Goal: Task Accomplishment & Management: Use online tool/utility

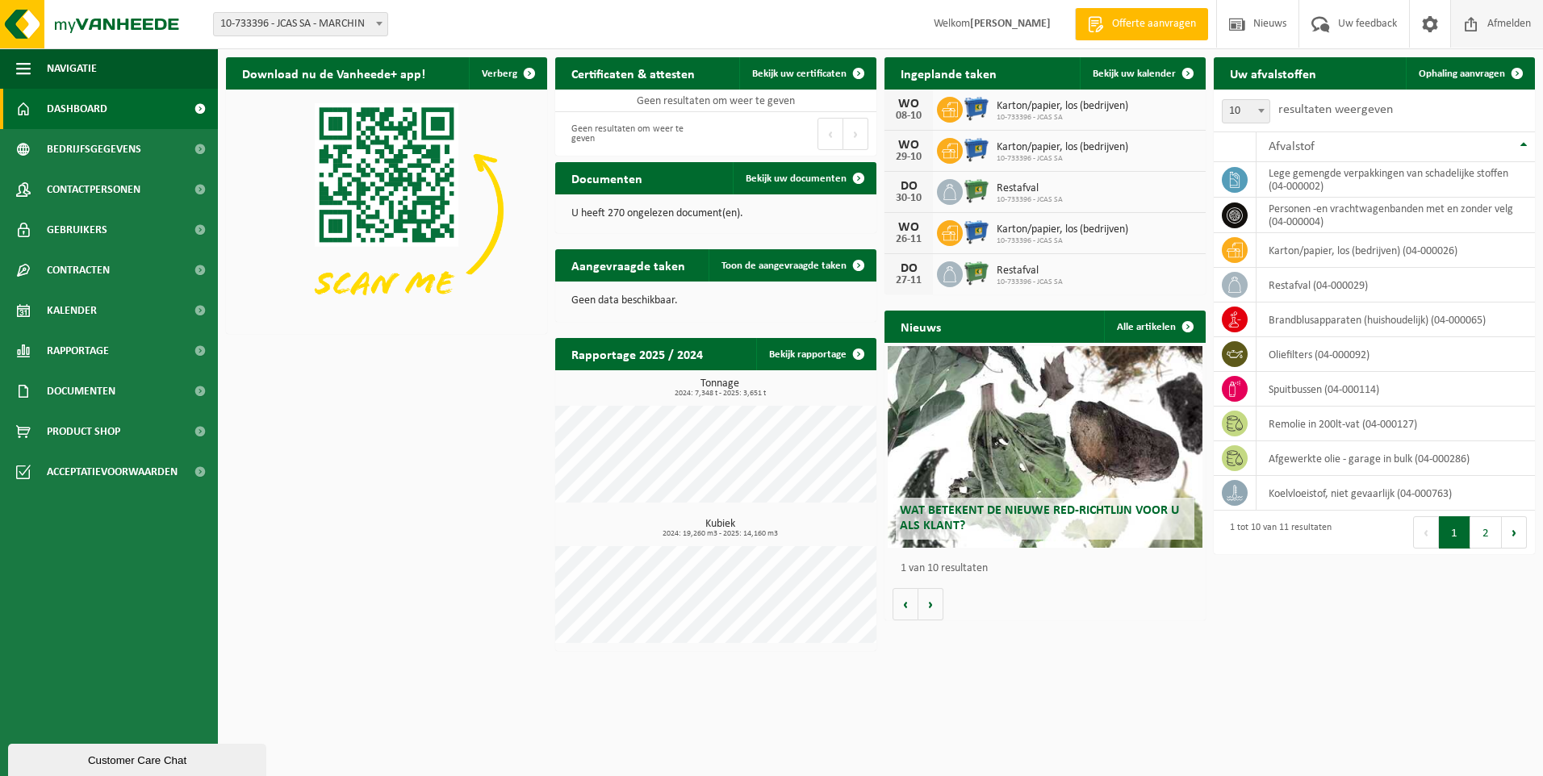
click at [1491, 19] on span "Afmelden" at bounding box center [1509, 24] width 52 height 48
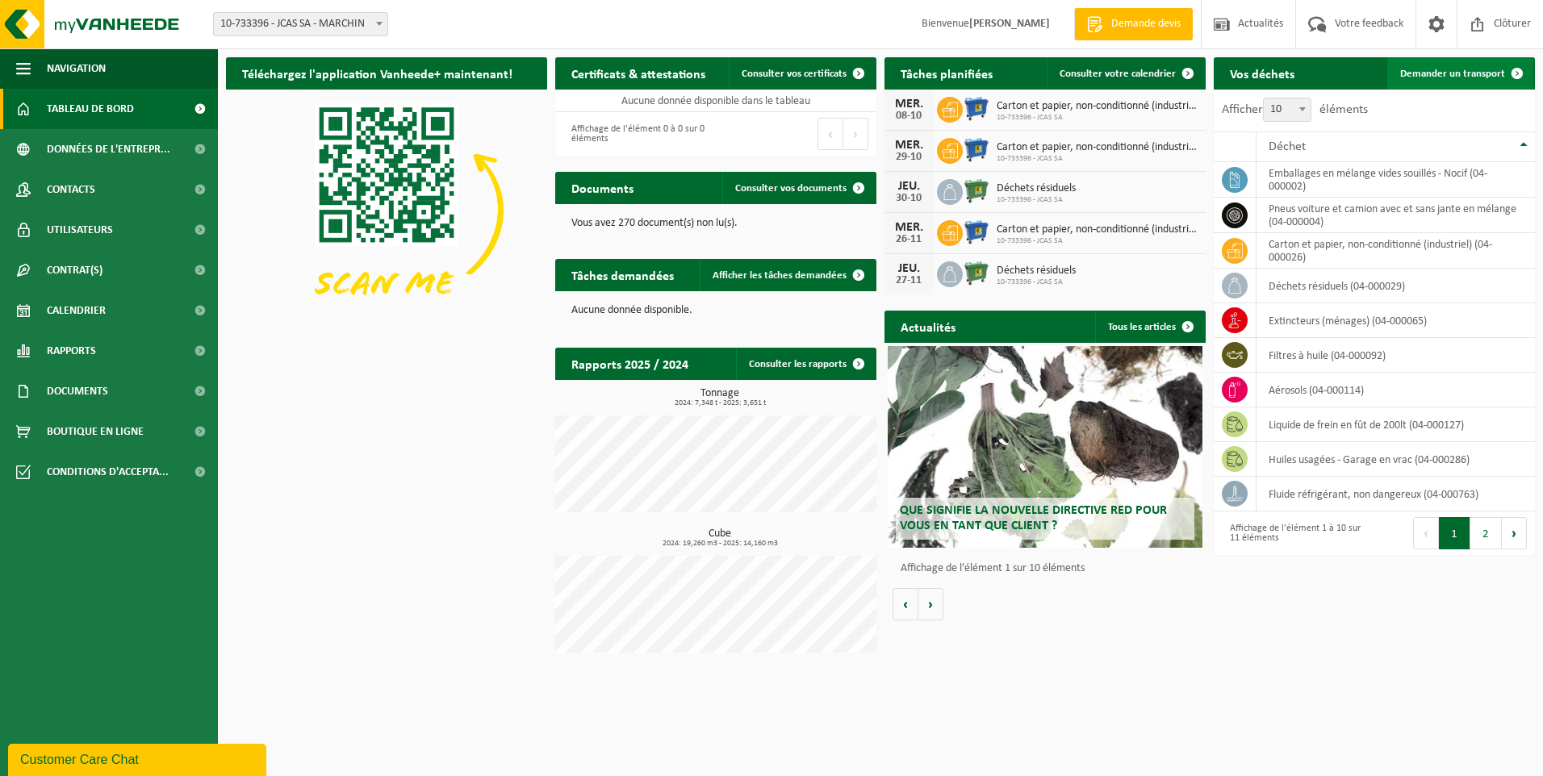
click at [1483, 77] on span "Demander un transport" at bounding box center [1452, 74] width 105 height 10
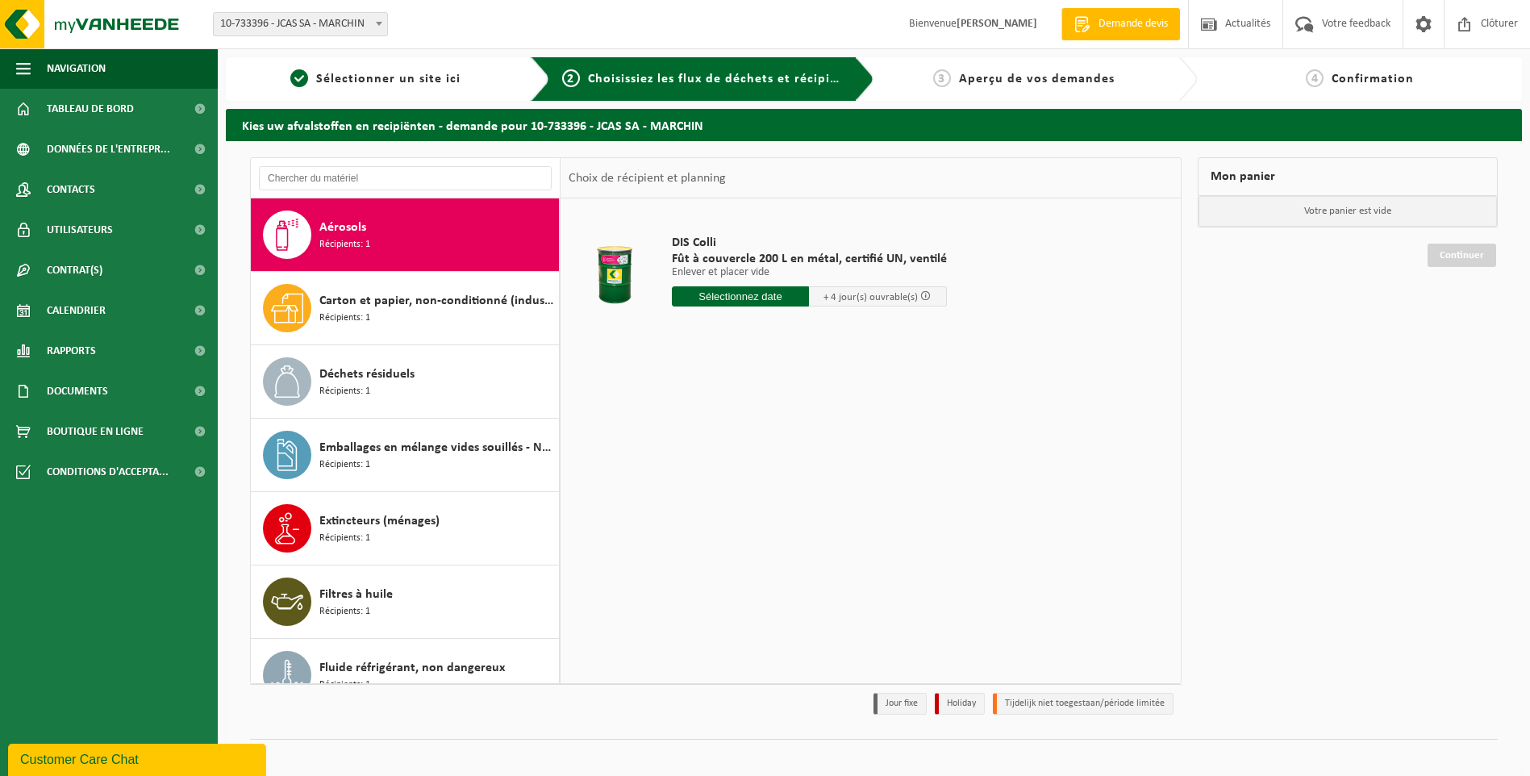
scroll to position [12, 0]
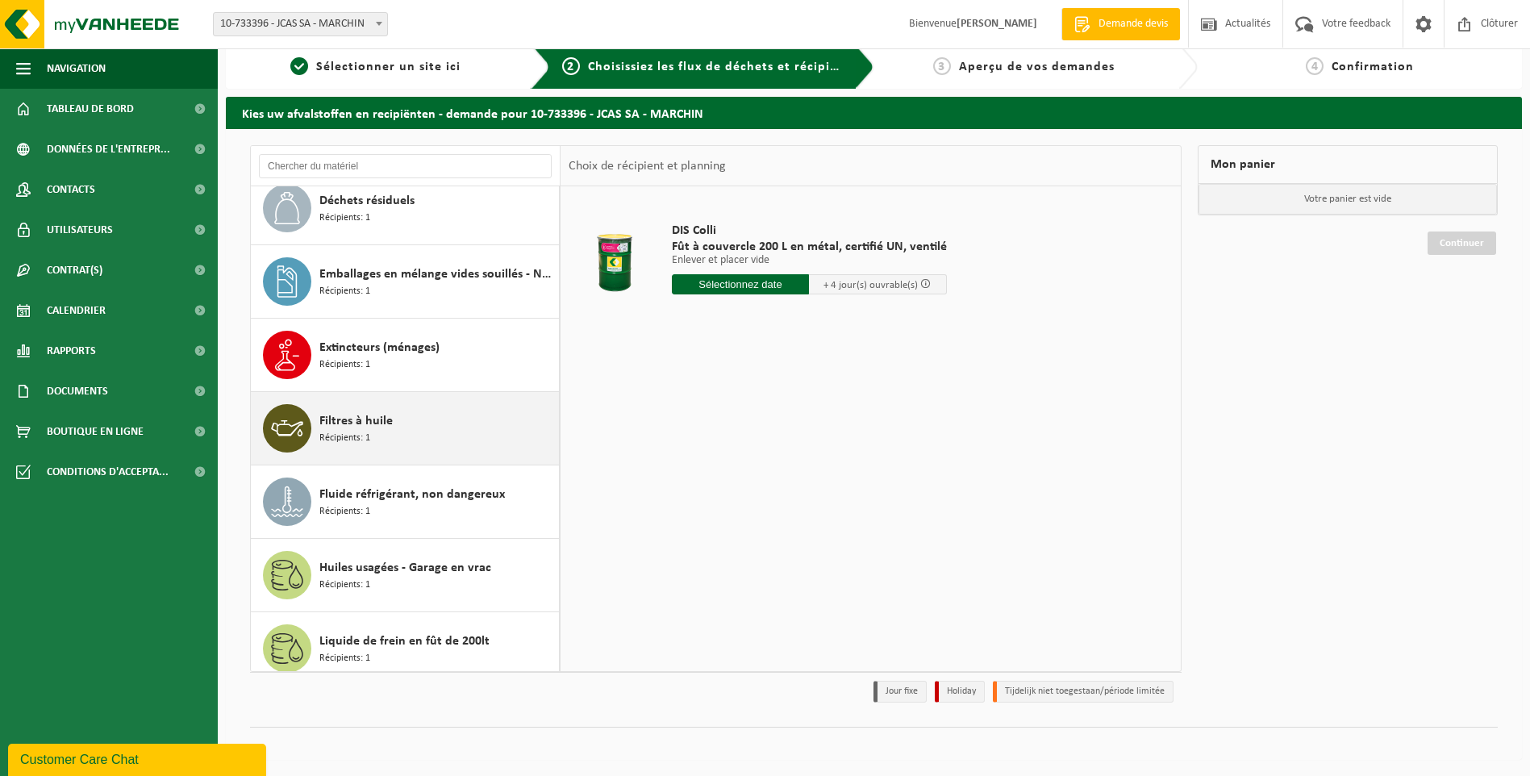
click at [353, 426] on span "Filtres à huile" at bounding box center [355, 420] width 73 height 19
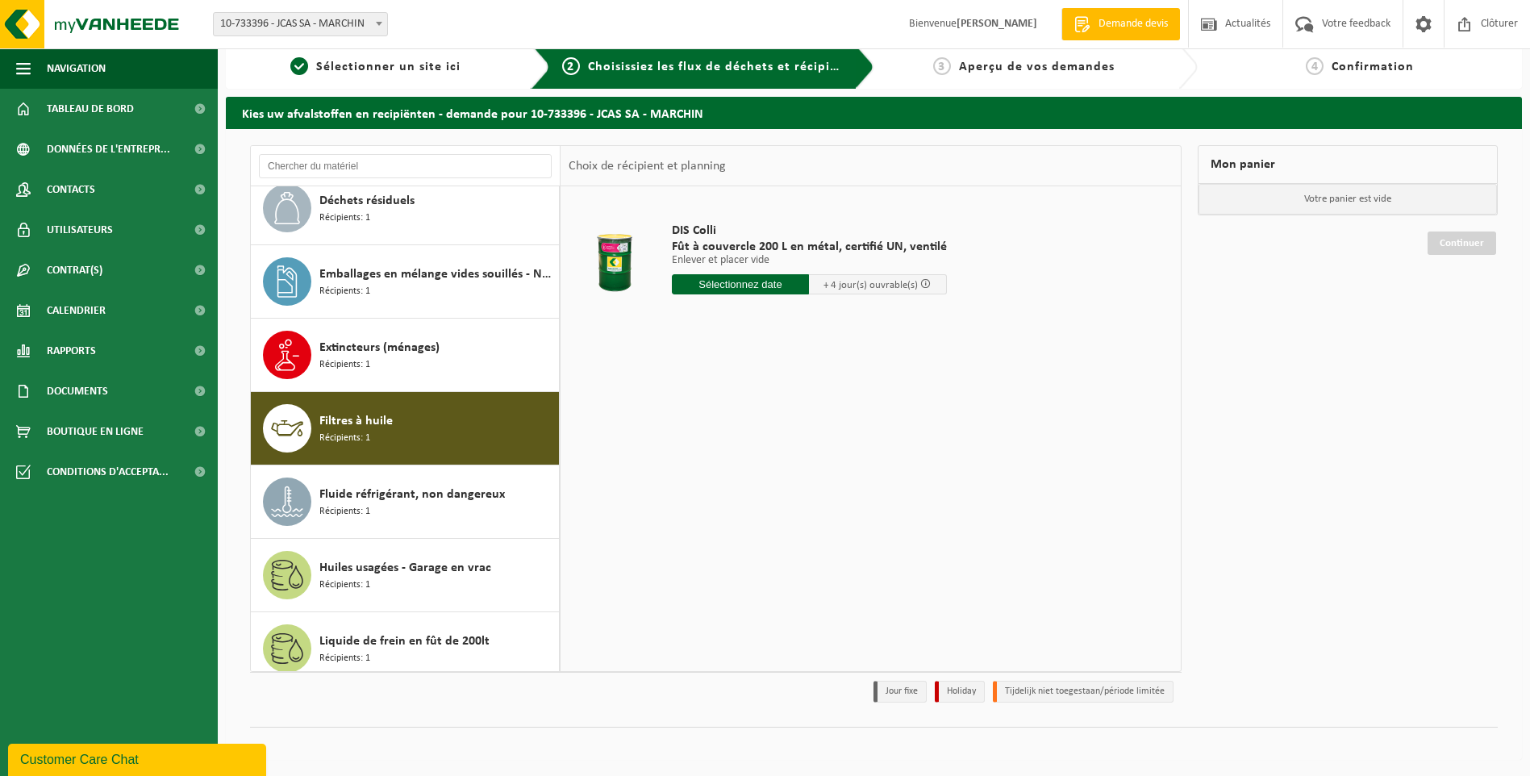
scroll to position [322, 0]
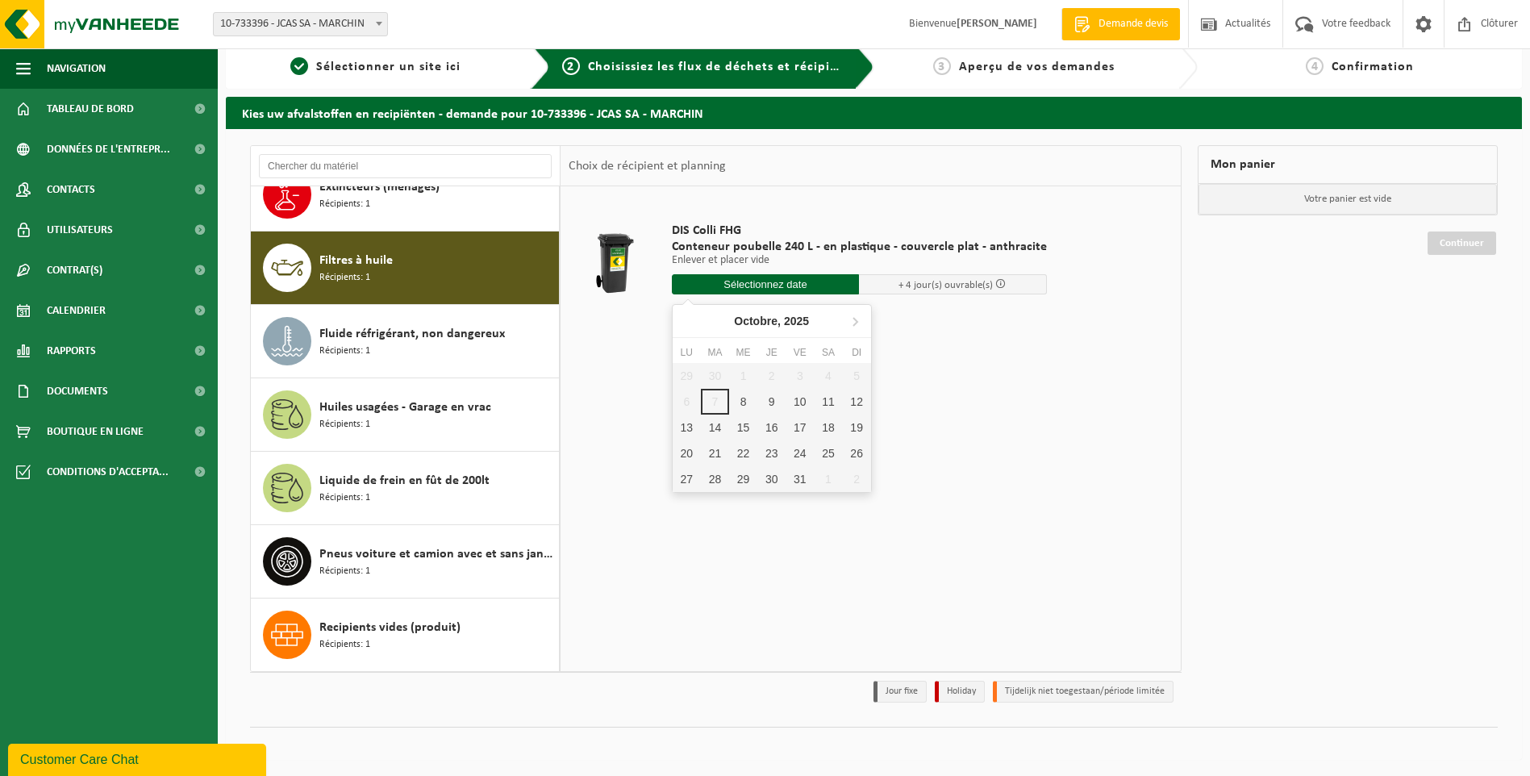
click at [826, 284] on input "text" at bounding box center [766, 284] width 188 height 20
click at [748, 401] on div "8" at bounding box center [743, 402] width 28 height 26
type input "à partir de 2025-10-08"
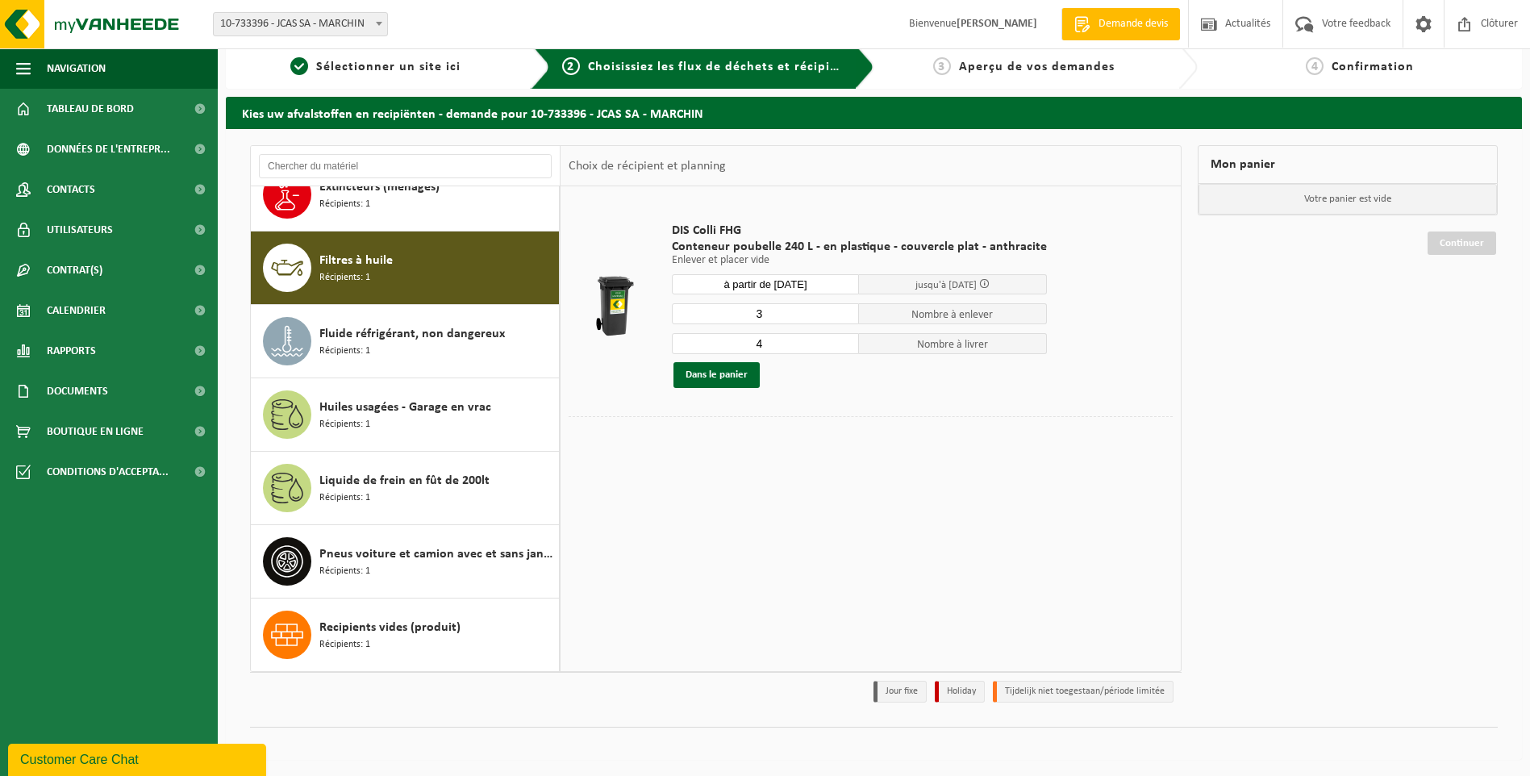
click at [841, 316] on input "3" at bounding box center [766, 313] width 188 height 21
click at [841, 316] on input "2" at bounding box center [766, 313] width 188 height 21
type input "1"
click at [841, 316] on input "1" at bounding box center [766, 313] width 188 height 21
click at [841, 346] on input "3" at bounding box center [766, 343] width 188 height 21
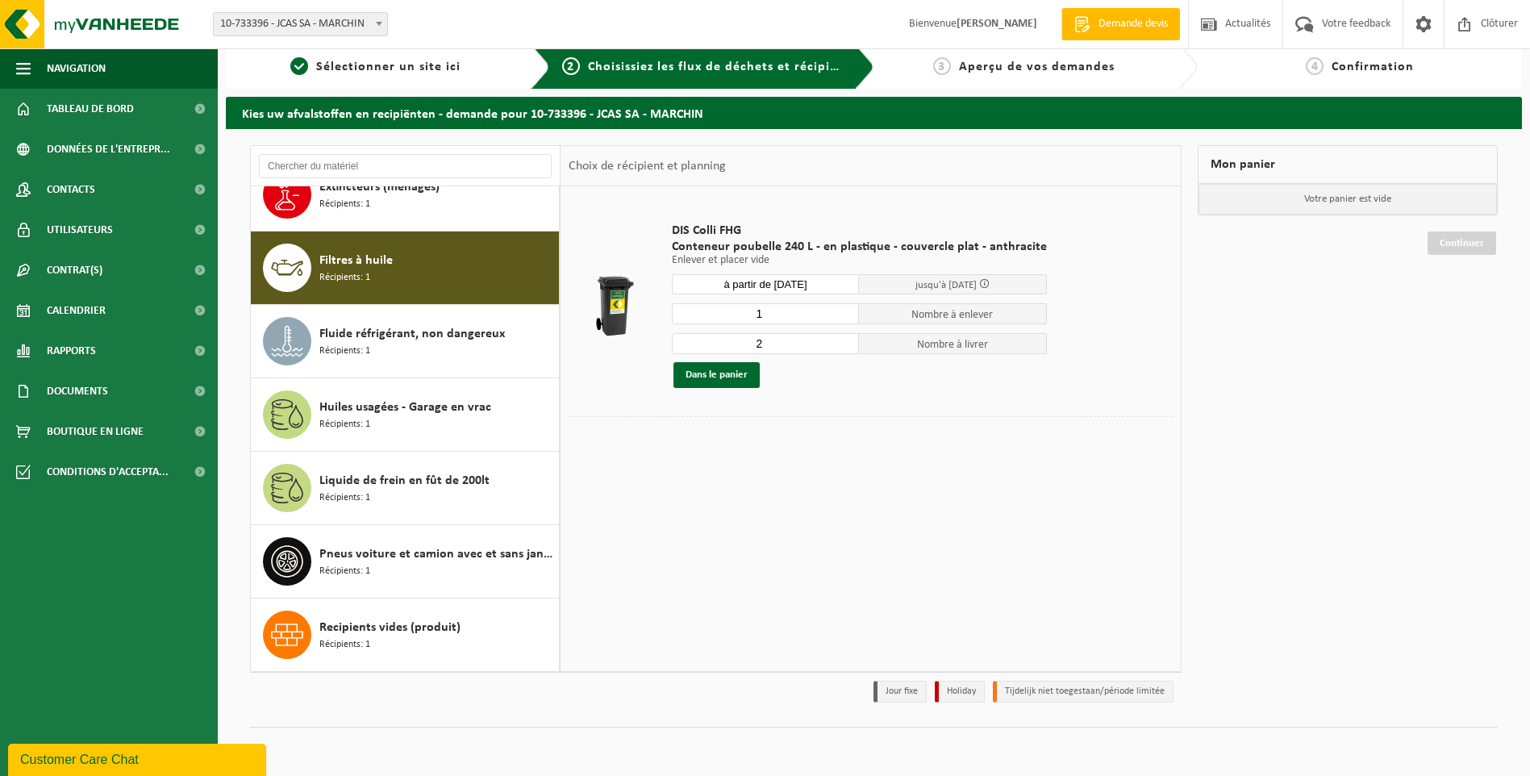
click at [841, 346] on input "2" at bounding box center [766, 343] width 188 height 21
type input "1"
click at [841, 346] on input "1" at bounding box center [766, 343] width 188 height 21
click at [729, 378] on button "Dans le panier" at bounding box center [717, 375] width 86 height 26
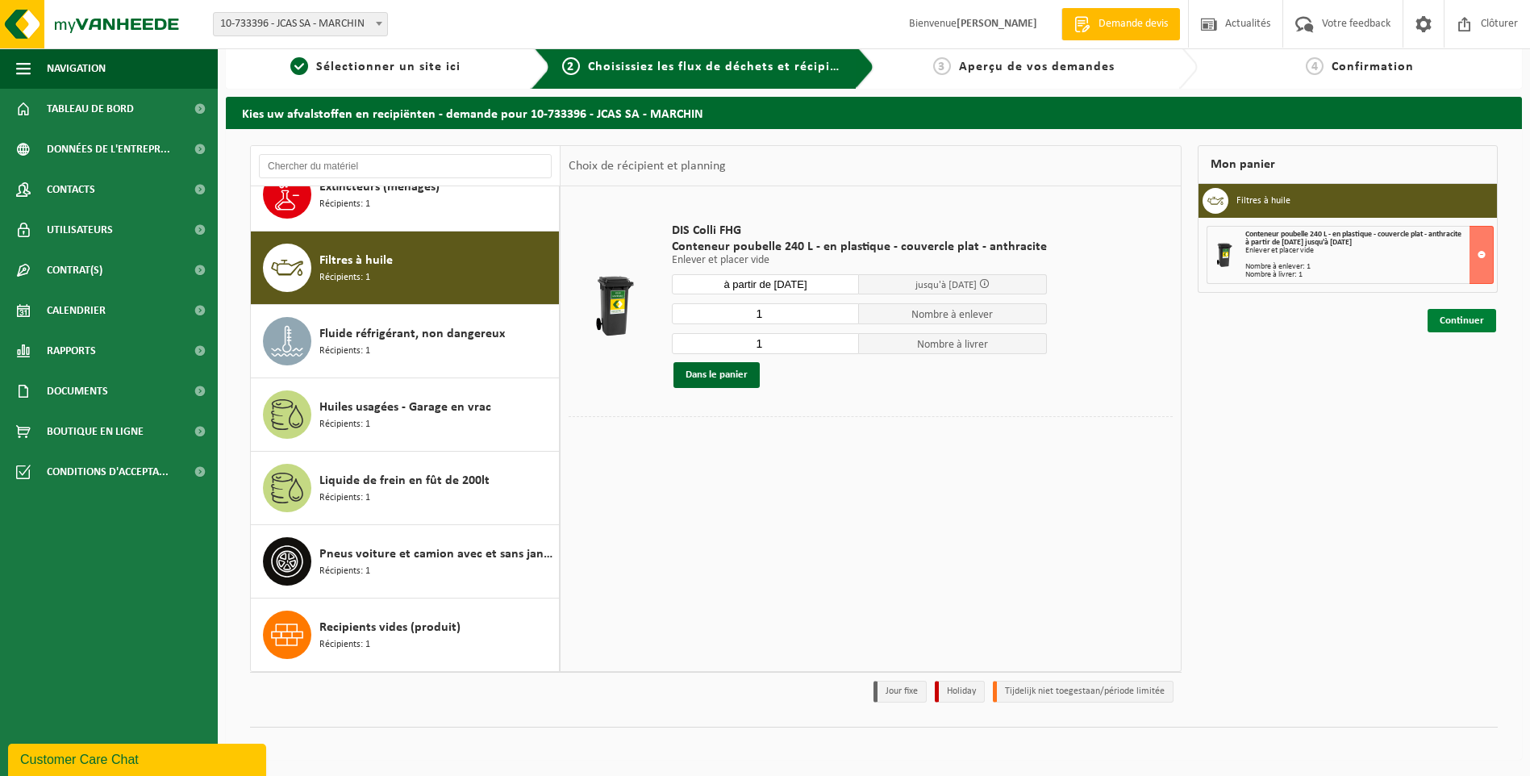
click at [1481, 324] on link "Continuer" at bounding box center [1462, 320] width 69 height 23
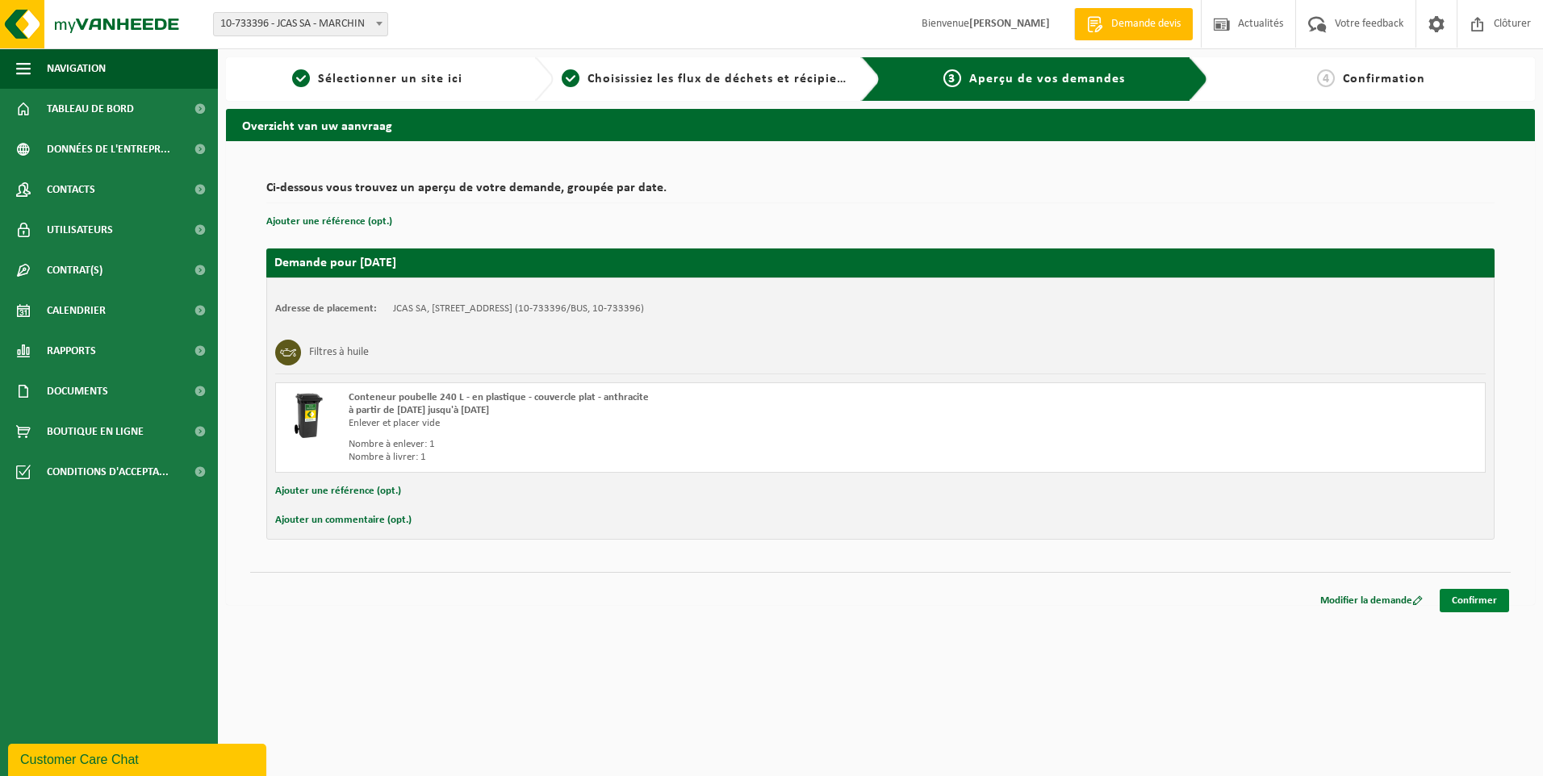
click at [1480, 603] on link "Confirmer" at bounding box center [1473, 600] width 69 height 23
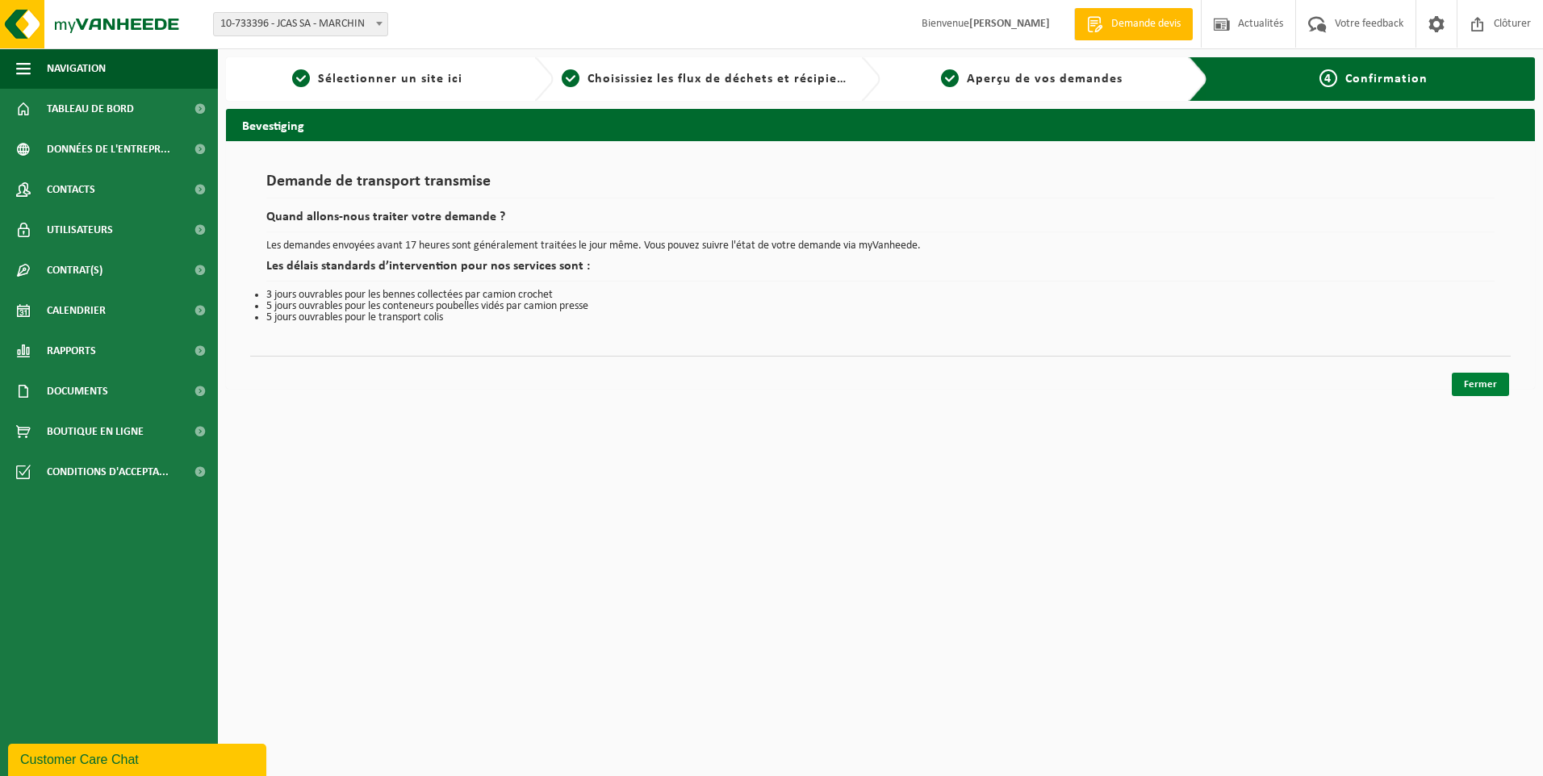
click at [1480, 385] on link "Fermer" at bounding box center [1479, 384] width 57 height 23
